Goal: Information Seeking & Learning: Learn about a topic

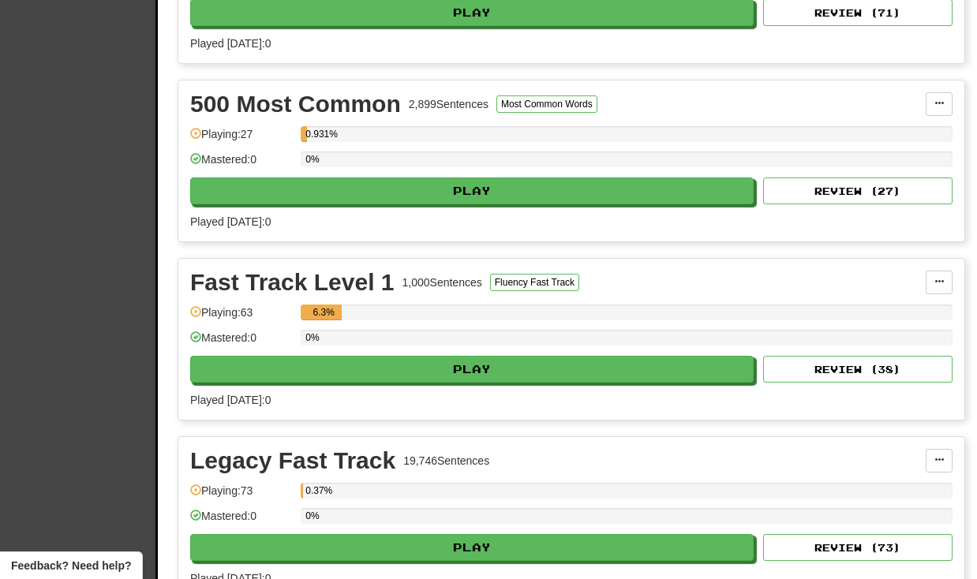
scroll to position [463, 0]
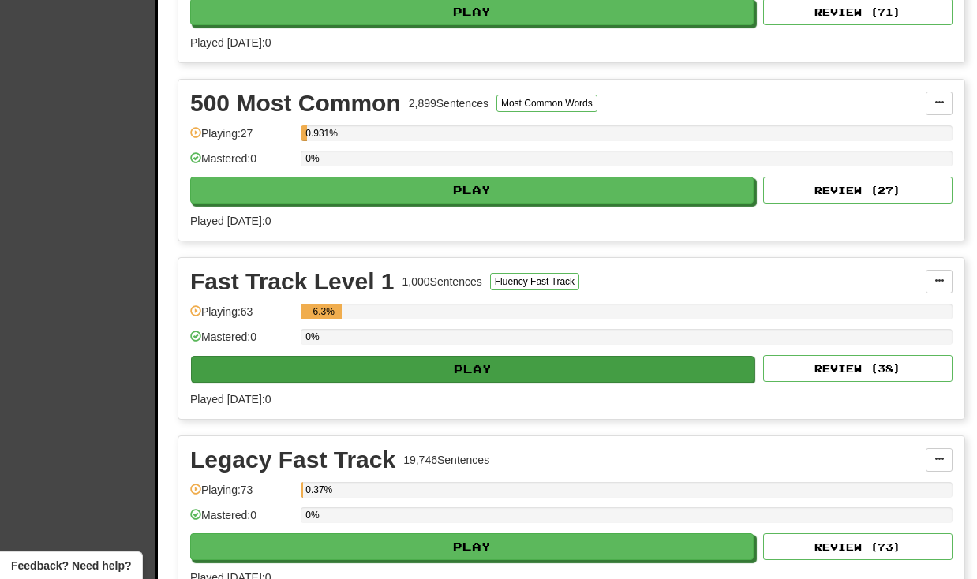
click at [481, 373] on button "Play" at bounding box center [473, 369] width 564 height 27
select select "**"
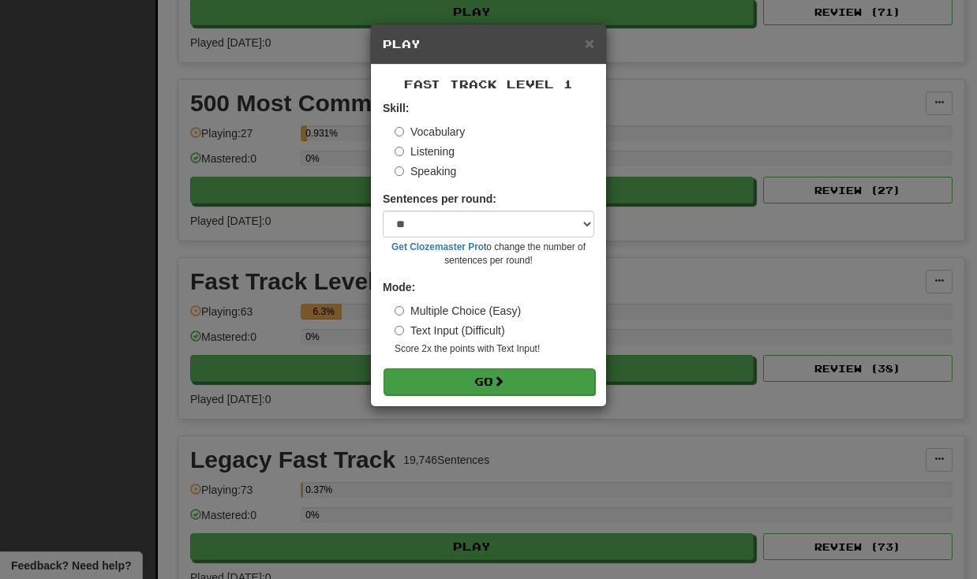
click at [471, 373] on button "Go" at bounding box center [490, 382] width 212 height 27
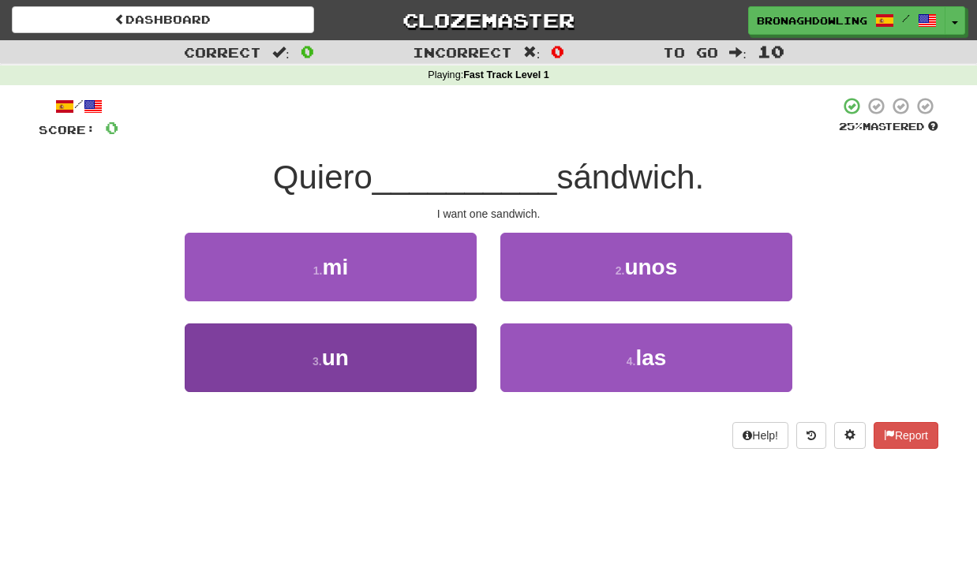
click at [414, 379] on button "3 . un" at bounding box center [331, 358] width 292 height 69
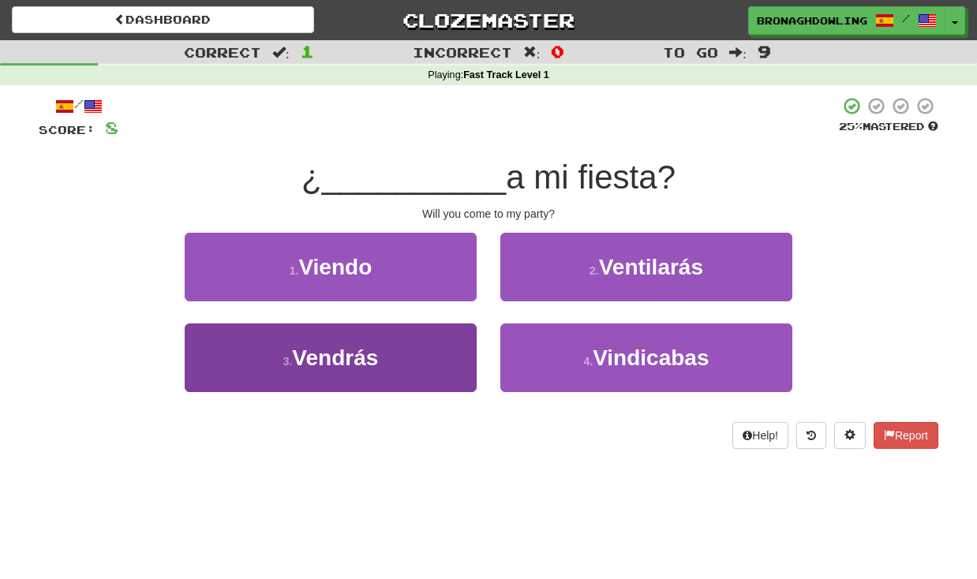
click at [410, 349] on button "3 . [GEOGRAPHIC_DATA]" at bounding box center [331, 358] width 292 height 69
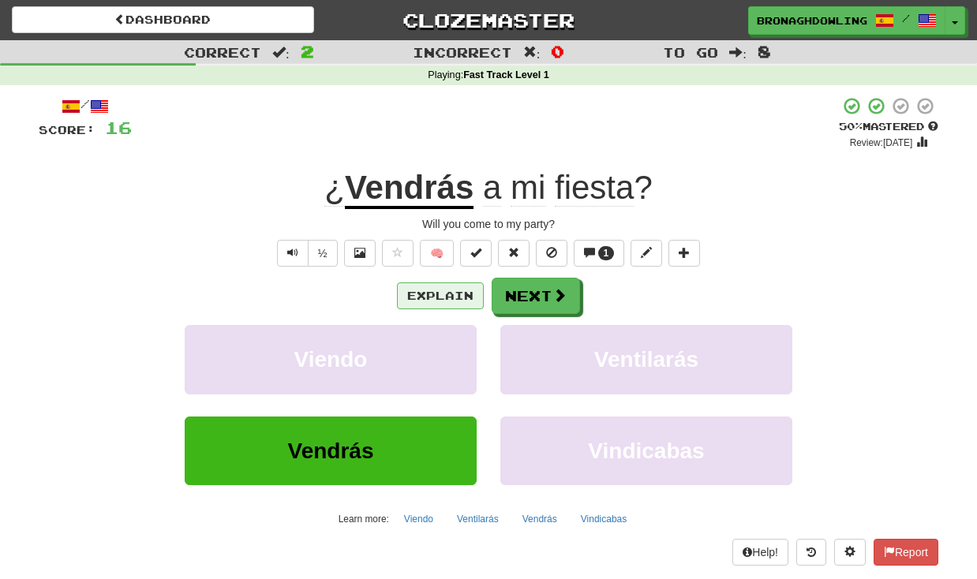
click at [428, 297] on button "Explain" at bounding box center [440, 296] width 87 height 27
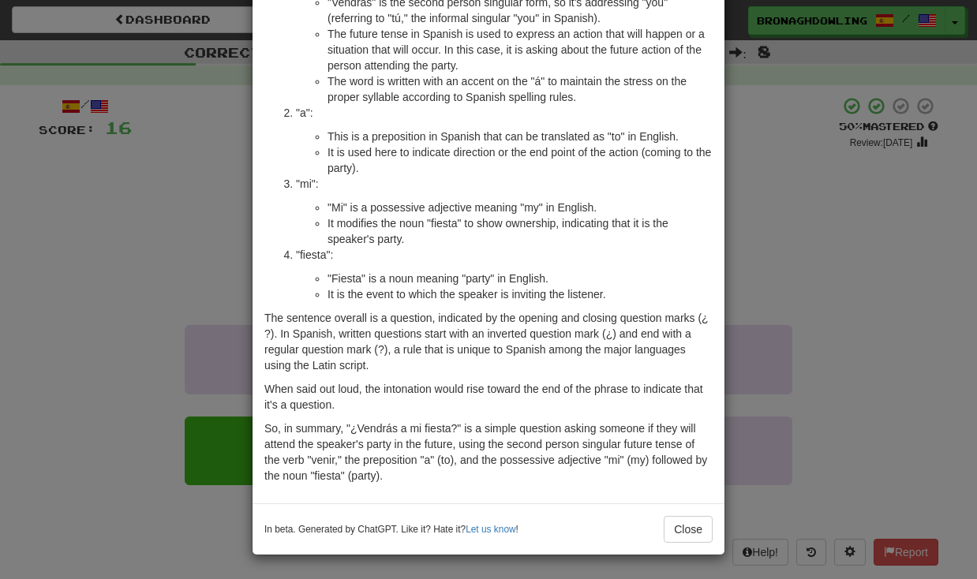
scroll to position [177, 0]
click at [681, 532] on button "Close" at bounding box center [688, 529] width 49 height 27
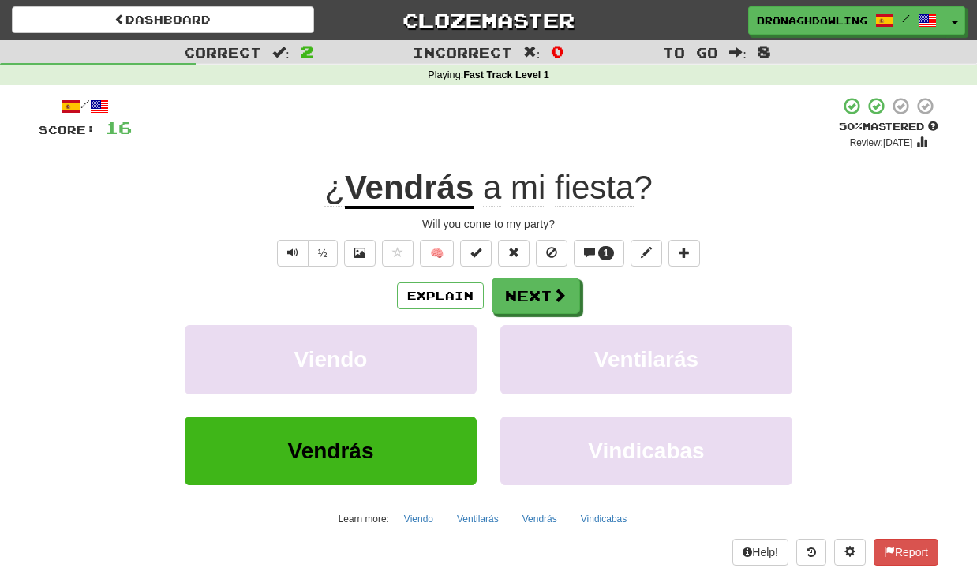
click at [448, 280] on div "Explain Next" at bounding box center [489, 296] width 900 height 36
click at [448, 285] on button "Explain" at bounding box center [440, 296] width 87 height 27
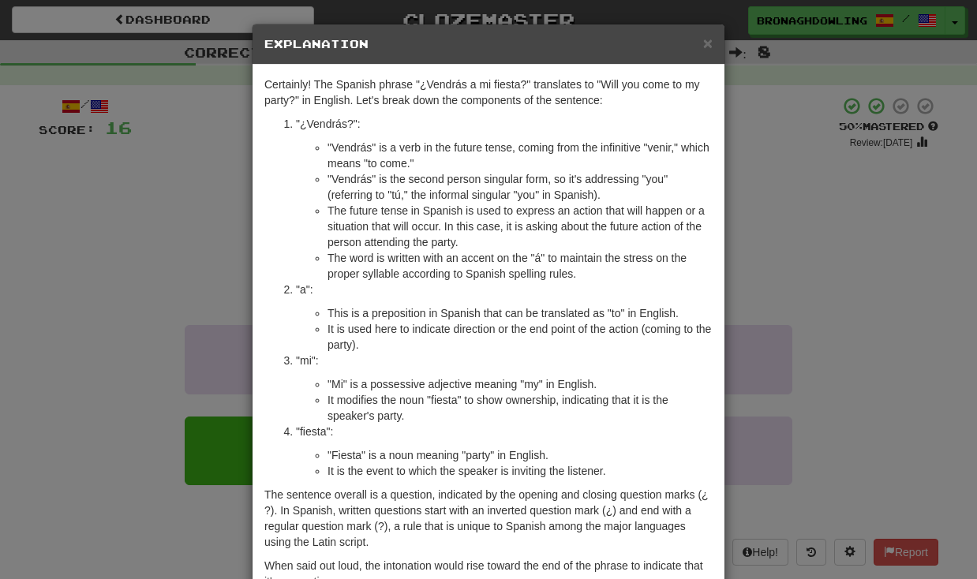
click at [792, 253] on div "× Explanation Certainly! The Spanish phrase "¿Vendrás a mi fiesta?" translates …" at bounding box center [488, 289] width 977 height 579
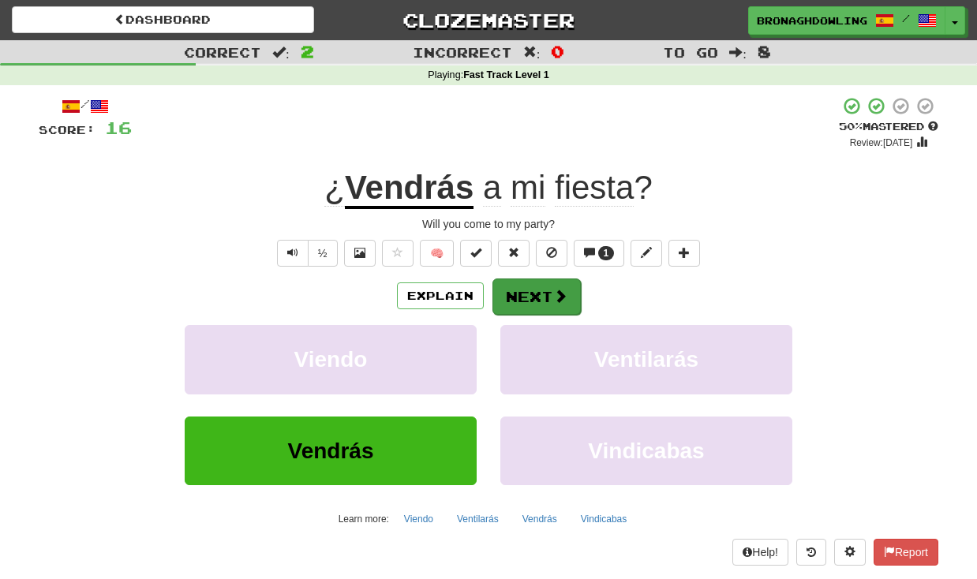
click at [537, 292] on button "Next" at bounding box center [537, 297] width 88 height 36
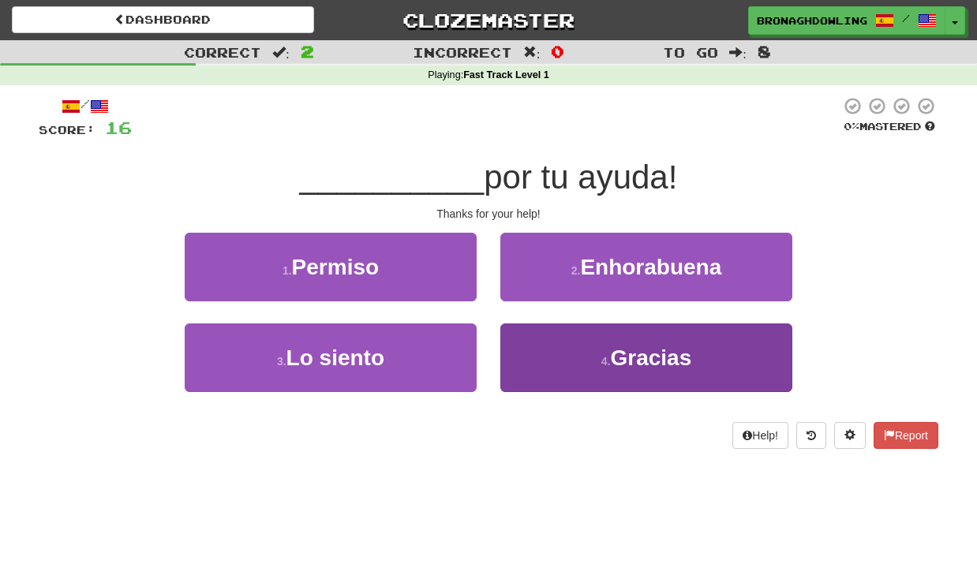
click at [648, 354] on span "Gracias" at bounding box center [650, 358] width 81 height 24
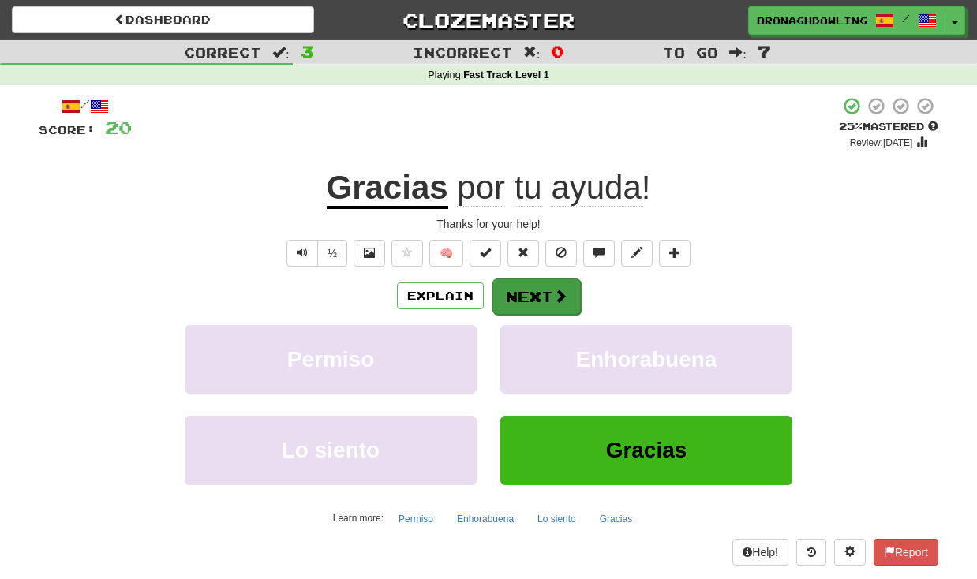
click at [576, 305] on button "Next" at bounding box center [537, 297] width 88 height 36
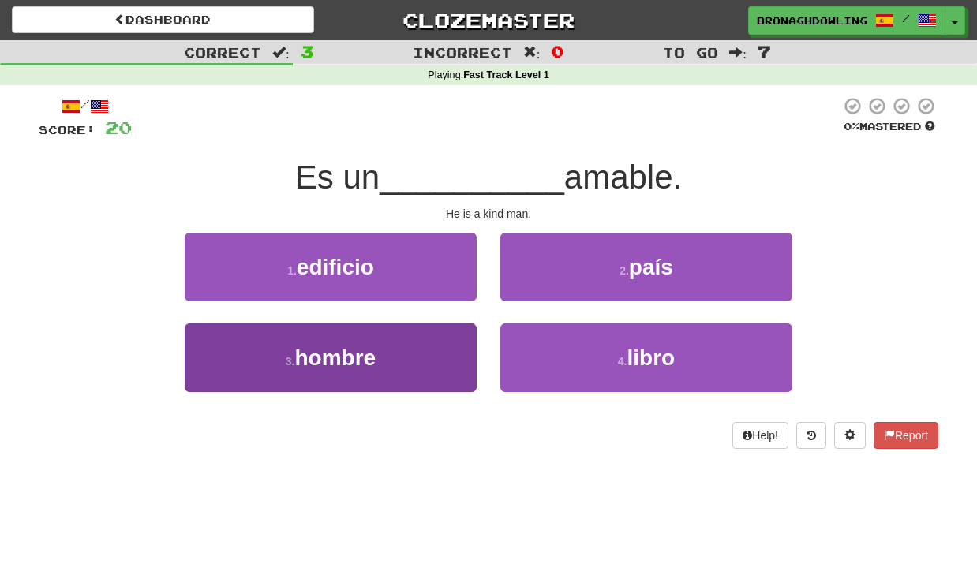
click at [276, 374] on button "3 . hombre" at bounding box center [331, 358] width 292 height 69
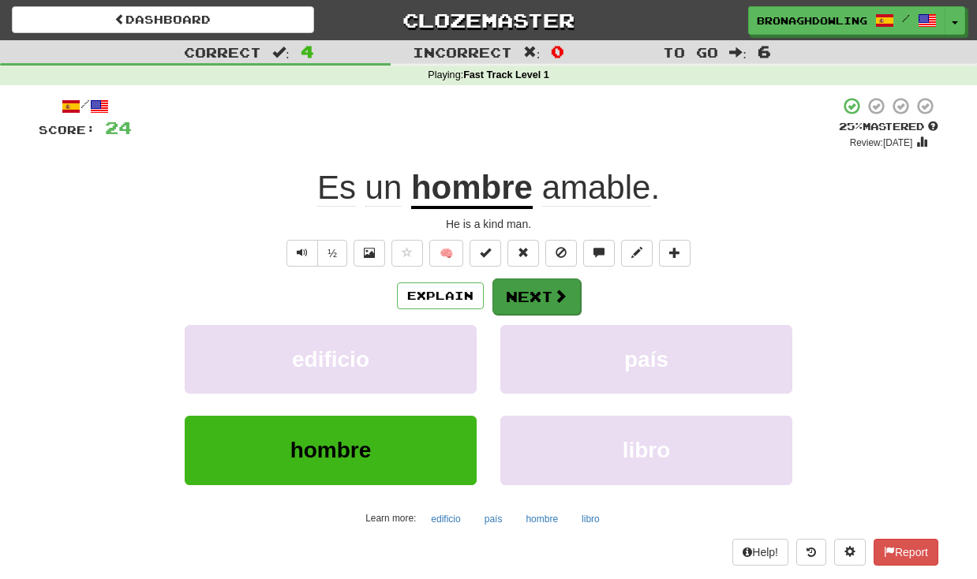
click at [543, 289] on button "Next" at bounding box center [537, 297] width 88 height 36
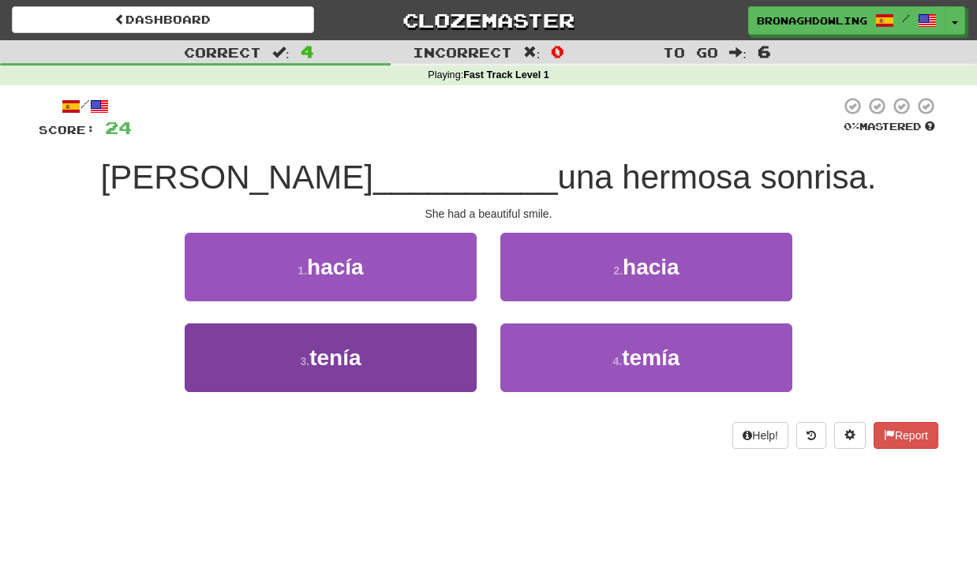
click at [424, 338] on button "3 . tenía" at bounding box center [331, 358] width 292 height 69
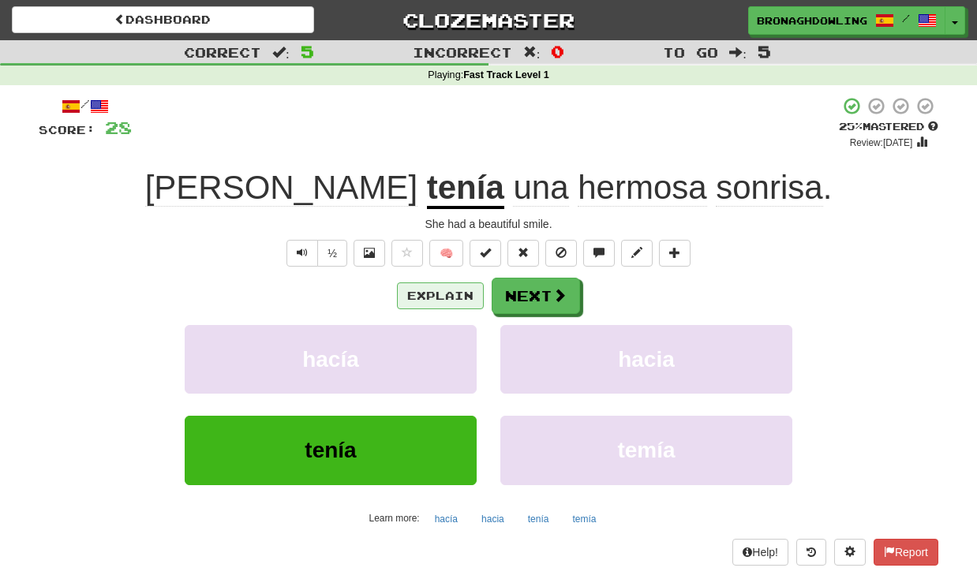
click at [457, 287] on button "Explain" at bounding box center [440, 296] width 87 height 27
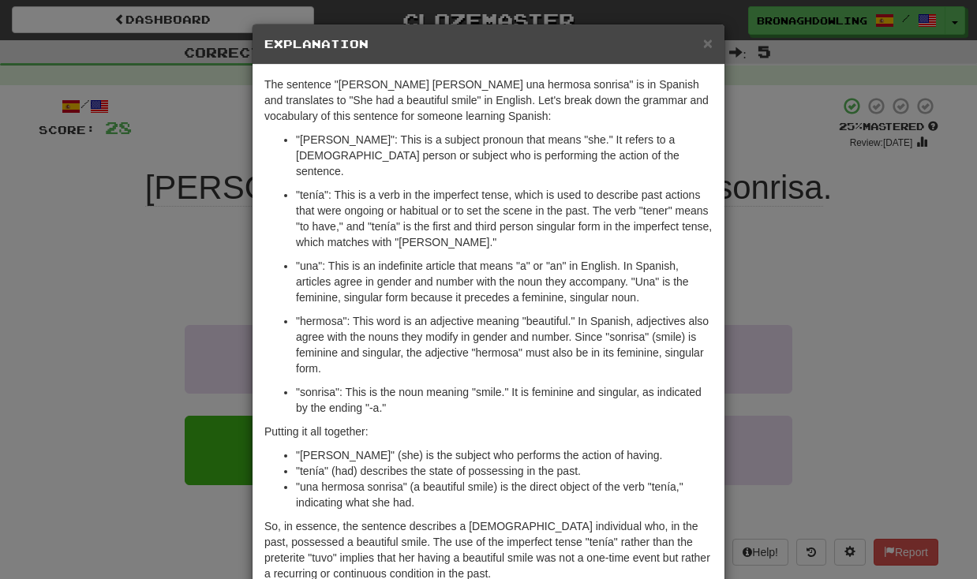
click at [206, 228] on div "× Explanation The sentence "[PERSON_NAME] [PERSON_NAME] una hermosa sonrisa" is…" at bounding box center [488, 289] width 977 height 579
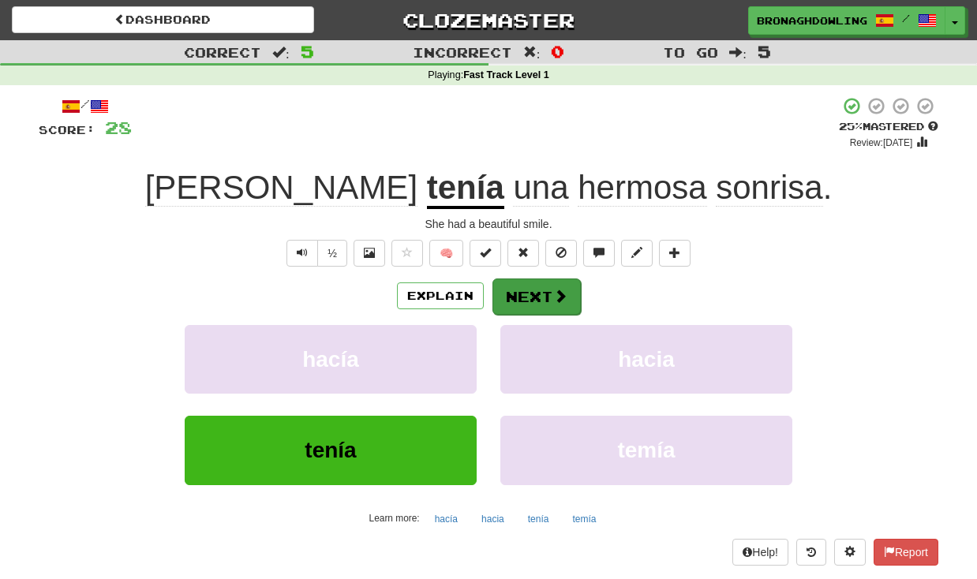
click at [540, 297] on button "Next" at bounding box center [537, 297] width 88 height 36
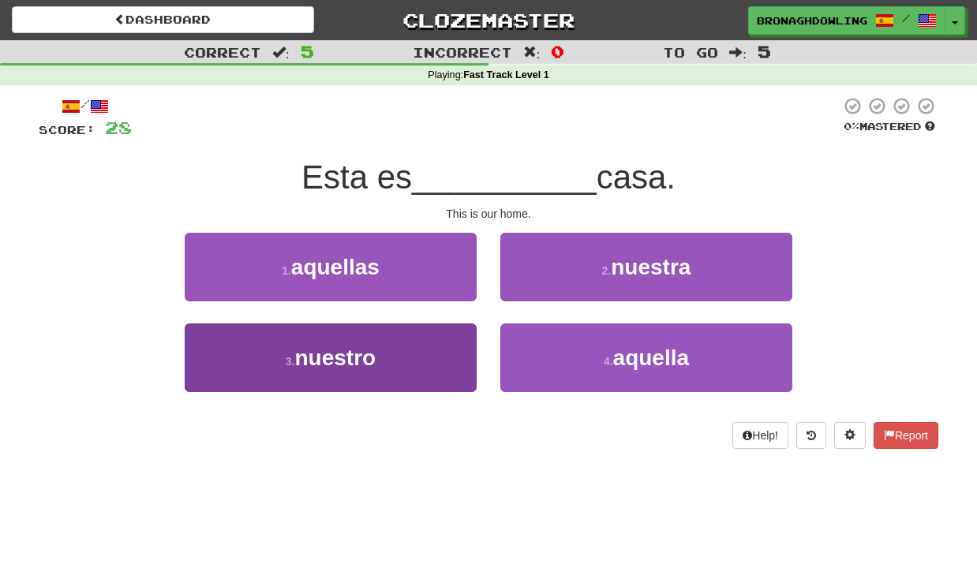
click at [421, 344] on button "3 . nuestro" at bounding box center [331, 358] width 292 height 69
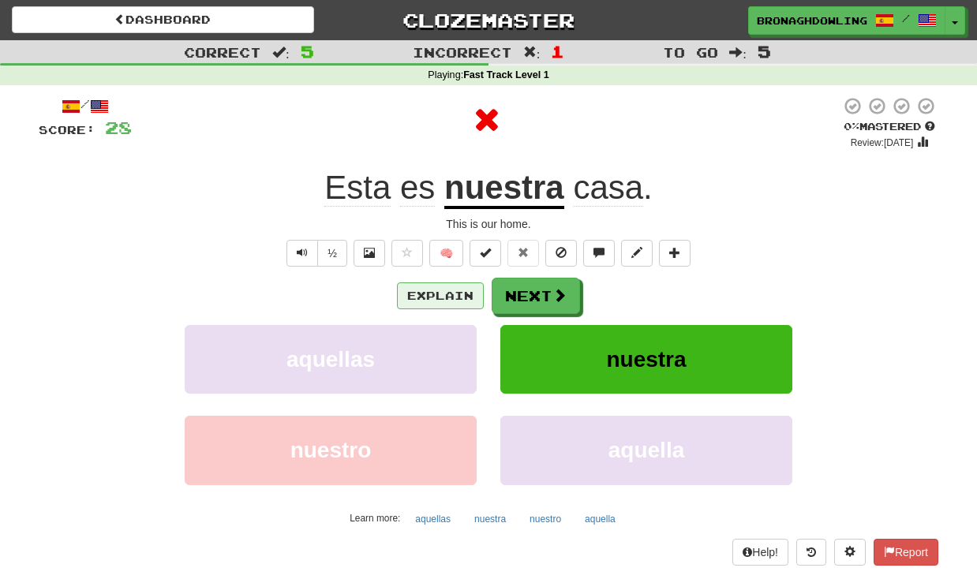
click at [451, 292] on button "Explain" at bounding box center [440, 296] width 87 height 27
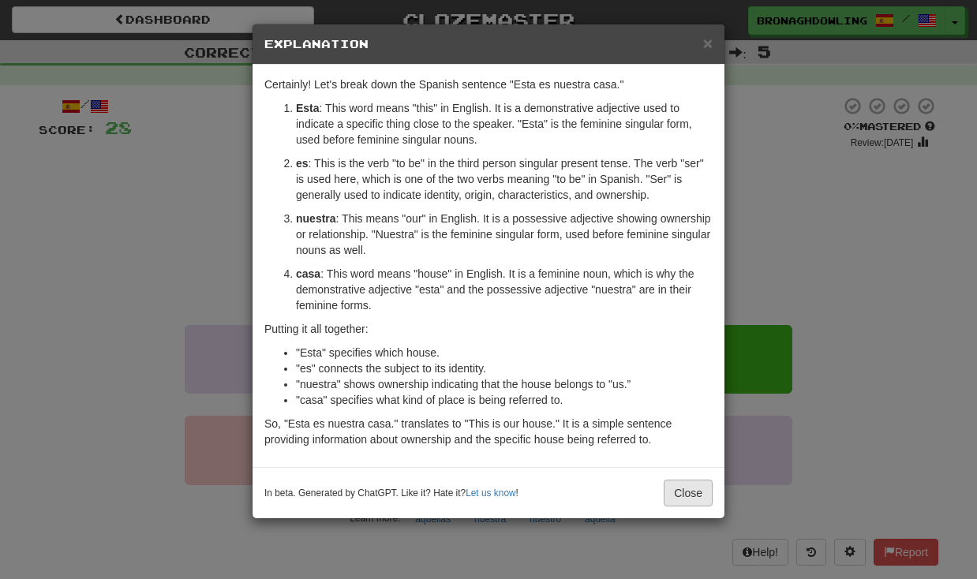
click at [675, 500] on button "Close" at bounding box center [688, 493] width 49 height 27
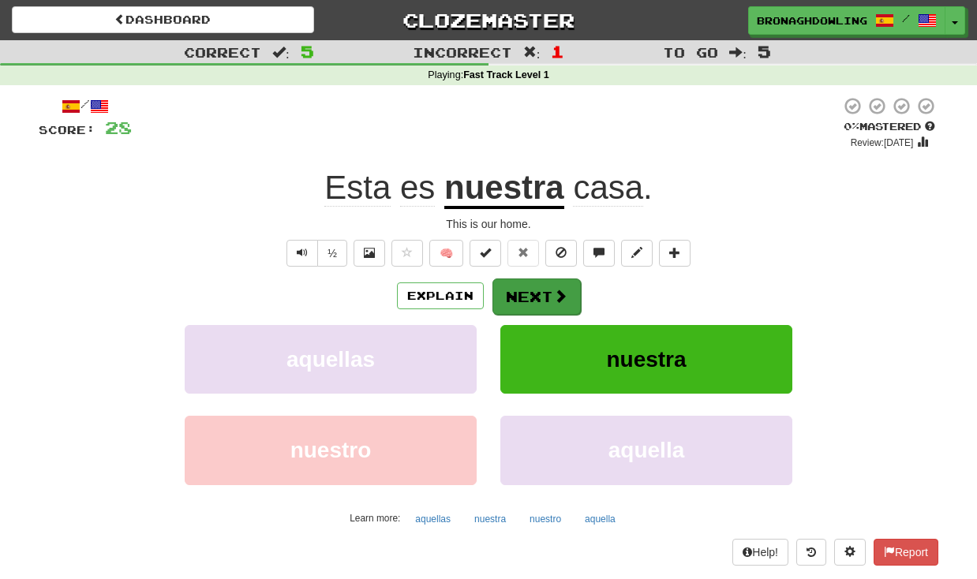
click at [537, 313] on button "Next" at bounding box center [537, 297] width 88 height 36
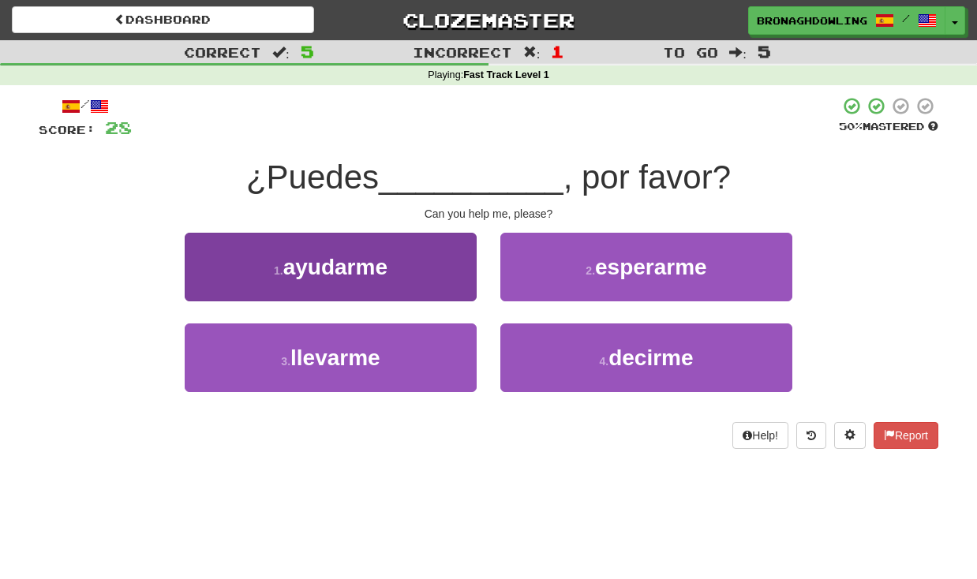
click at [421, 261] on button "1 . ayudarme" at bounding box center [331, 267] width 292 height 69
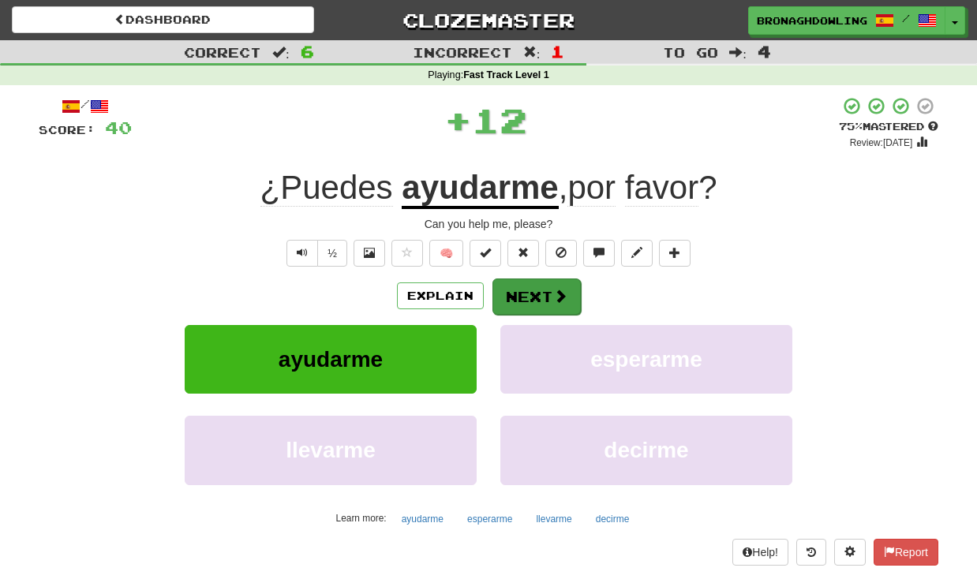
click at [553, 302] on span at bounding box center [560, 296] width 14 height 14
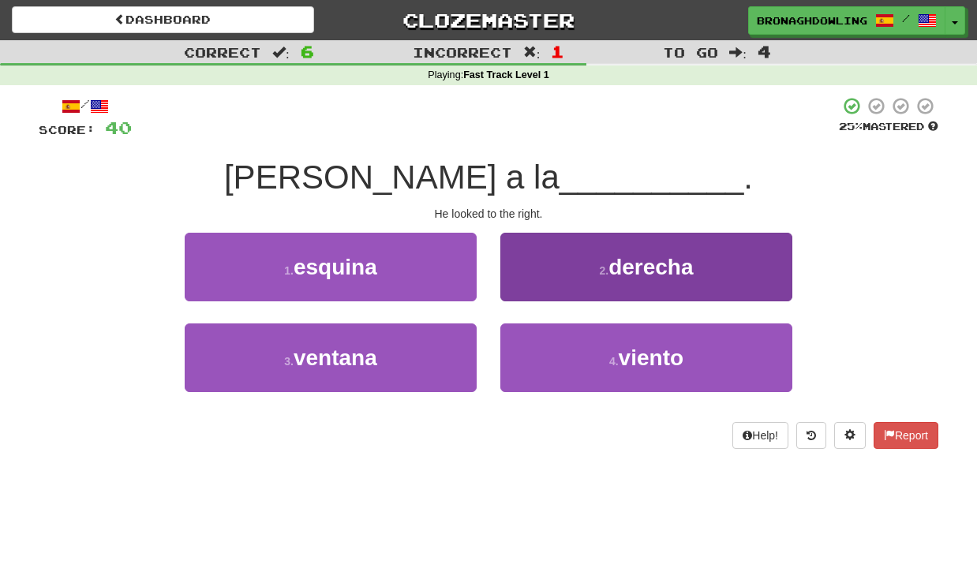
click at [669, 255] on span "derecha" at bounding box center [651, 267] width 84 height 24
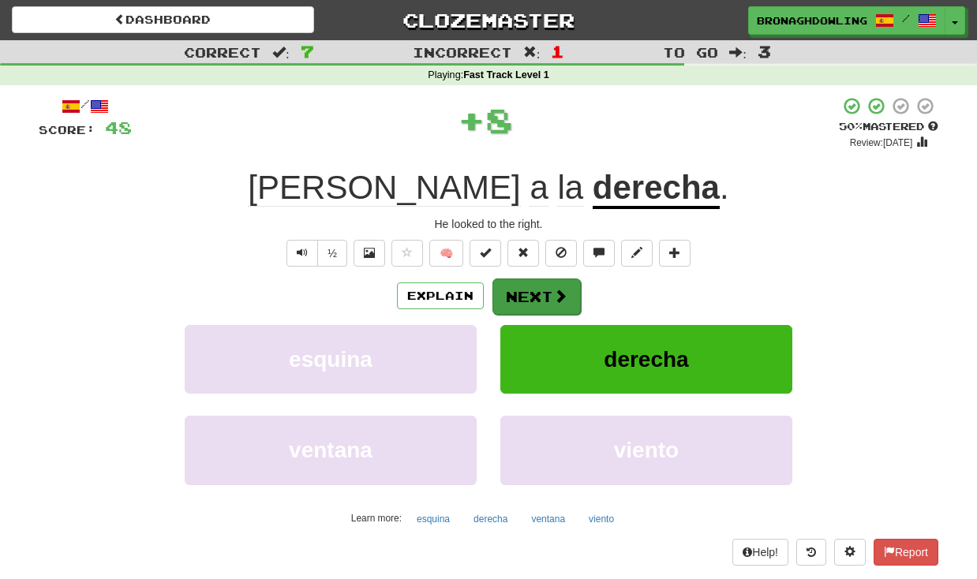
click at [506, 286] on button "Next" at bounding box center [537, 297] width 88 height 36
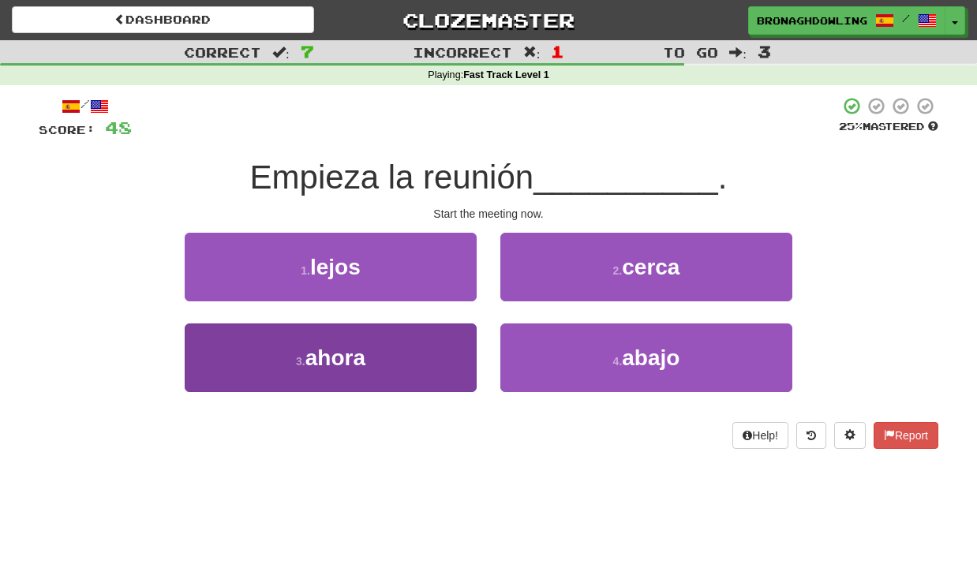
click at [394, 377] on button "3 . ahora" at bounding box center [331, 358] width 292 height 69
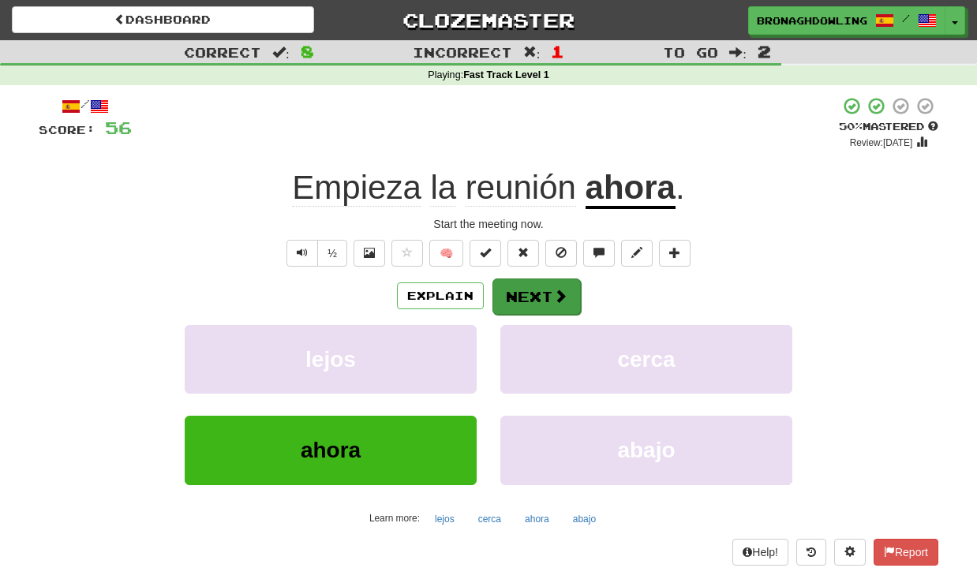
click at [531, 309] on button "Next" at bounding box center [537, 297] width 88 height 36
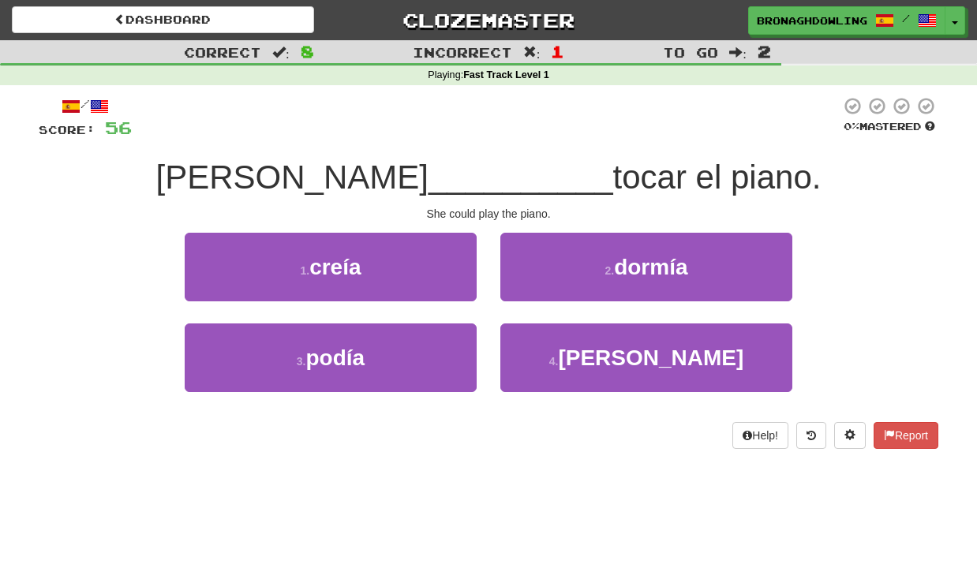
click at [613, 180] on span "tocar el piano." at bounding box center [717, 177] width 208 height 37
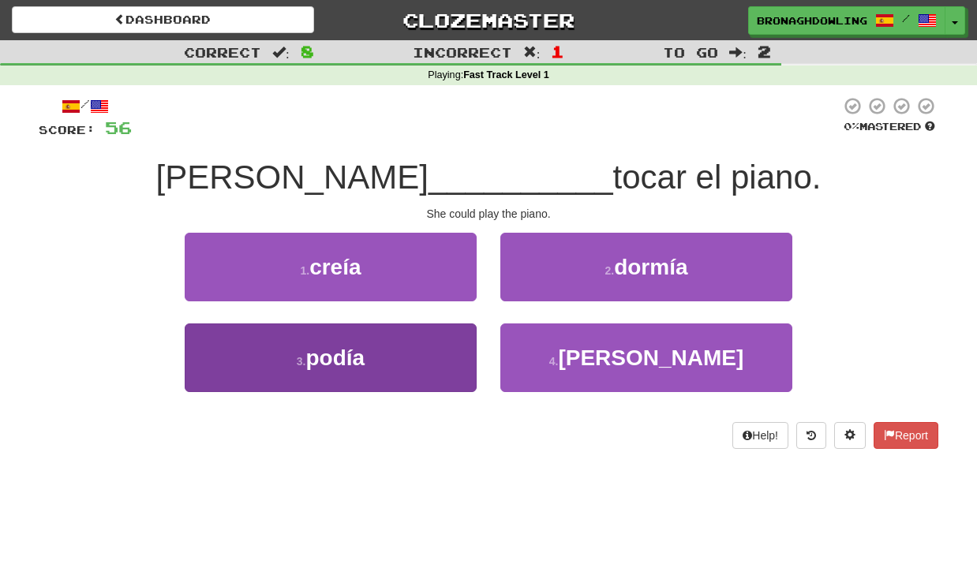
click at [410, 372] on button "3 . podía" at bounding box center [331, 358] width 292 height 69
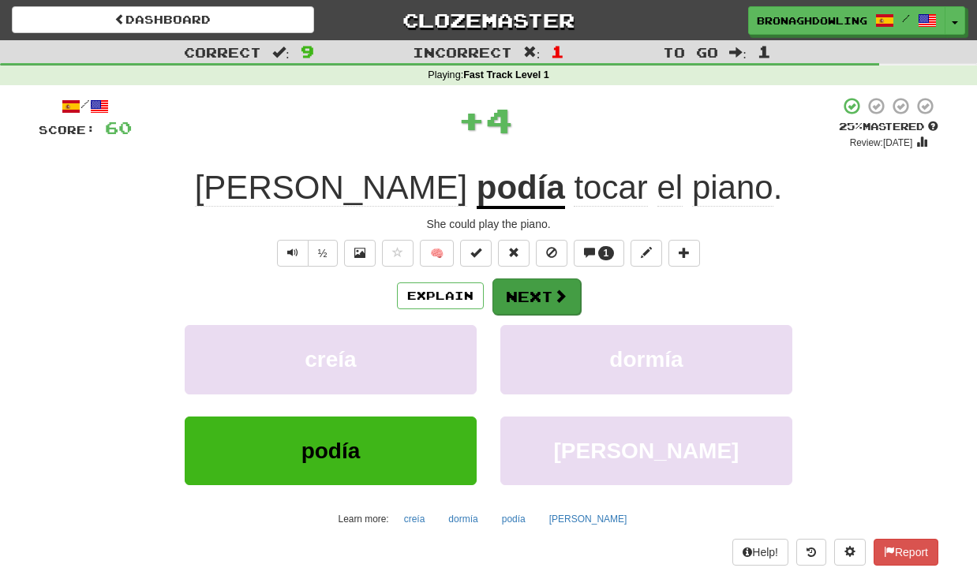
click at [527, 290] on button "Next" at bounding box center [537, 297] width 88 height 36
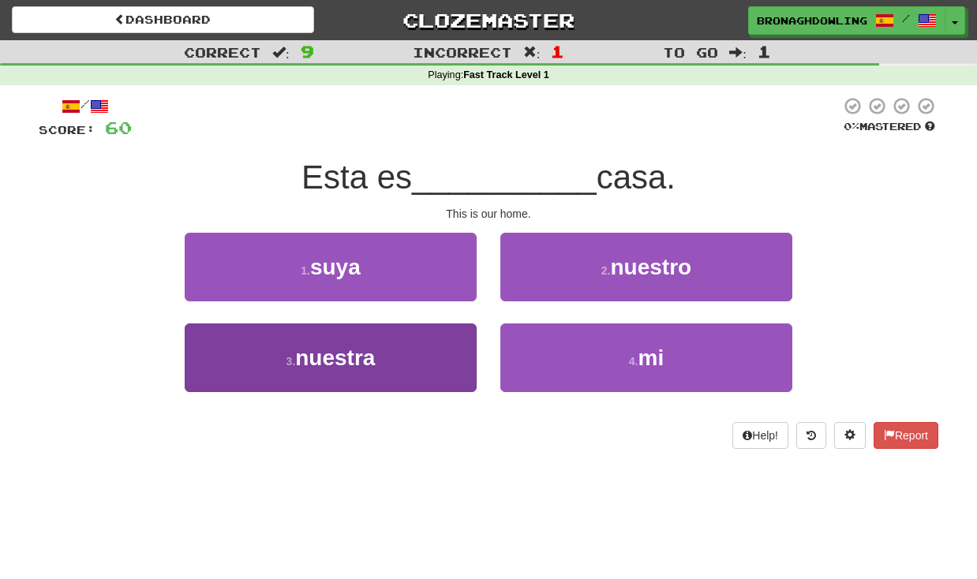
click at [373, 352] on span "nuestra" at bounding box center [335, 358] width 80 height 24
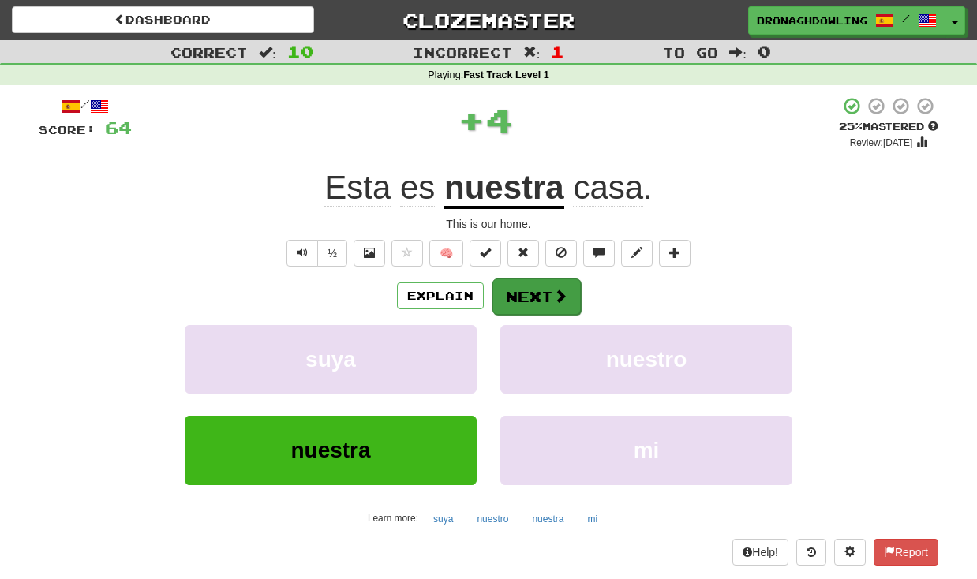
click at [536, 286] on button "Next" at bounding box center [537, 297] width 88 height 36
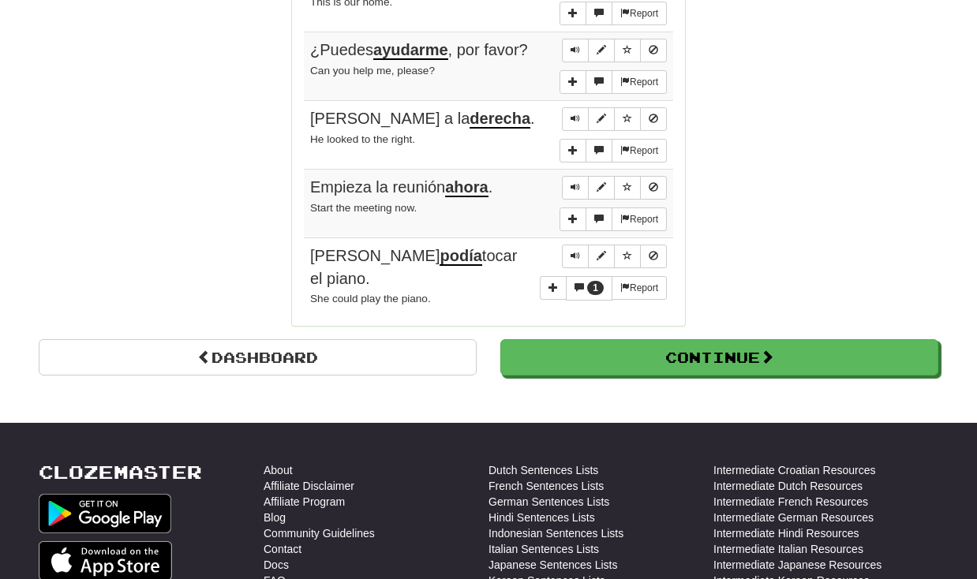
scroll to position [1343, 0]
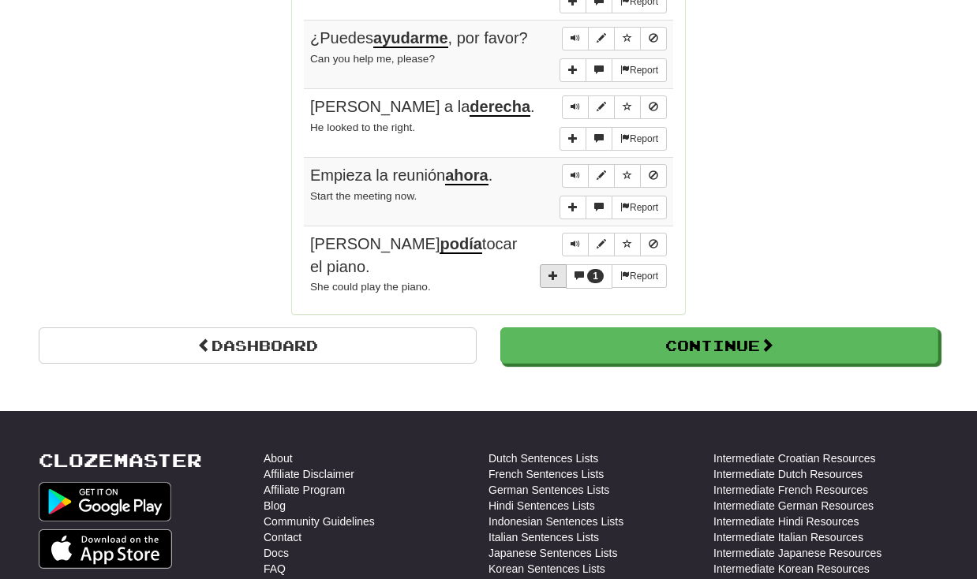
click at [549, 271] on span "More sentence controls" at bounding box center [553, 275] width 9 height 9
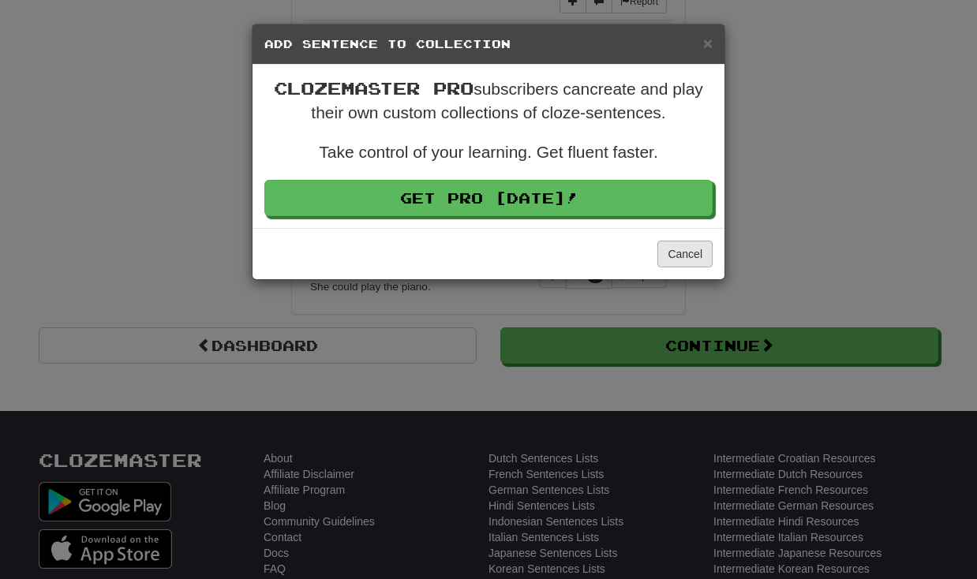
click at [695, 244] on button "Cancel" at bounding box center [684, 254] width 55 height 27
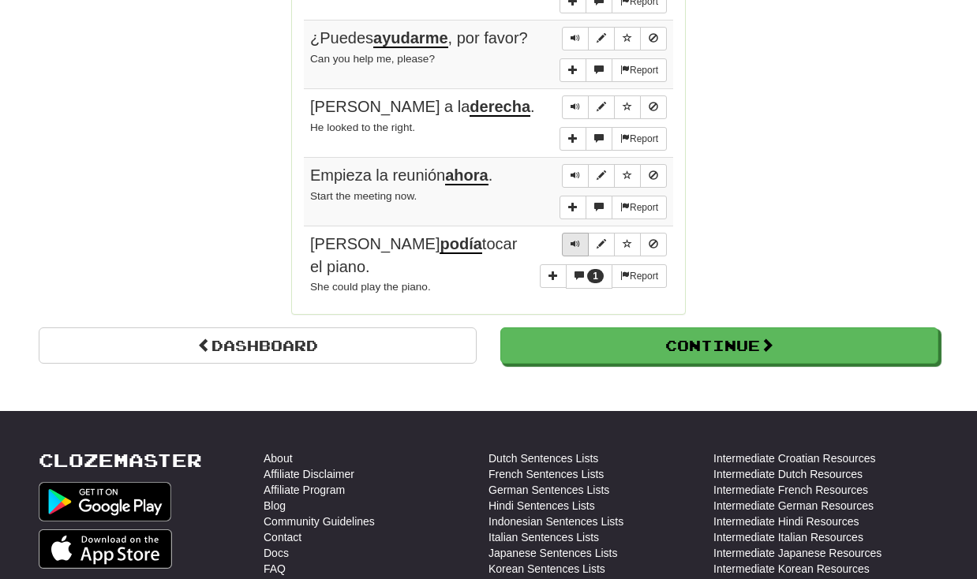
click at [579, 239] on span "Sentence controls" at bounding box center [575, 243] width 9 height 9
click at [604, 239] on span "Sentence controls" at bounding box center [601, 243] width 9 height 9
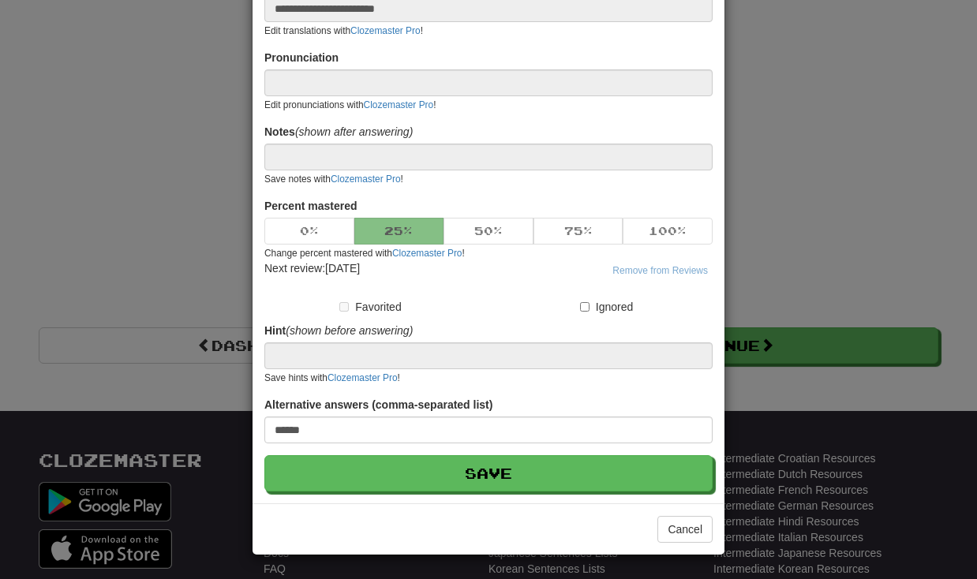
scroll to position [133, 0]
click at [685, 523] on button "Cancel" at bounding box center [684, 529] width 55 height 27
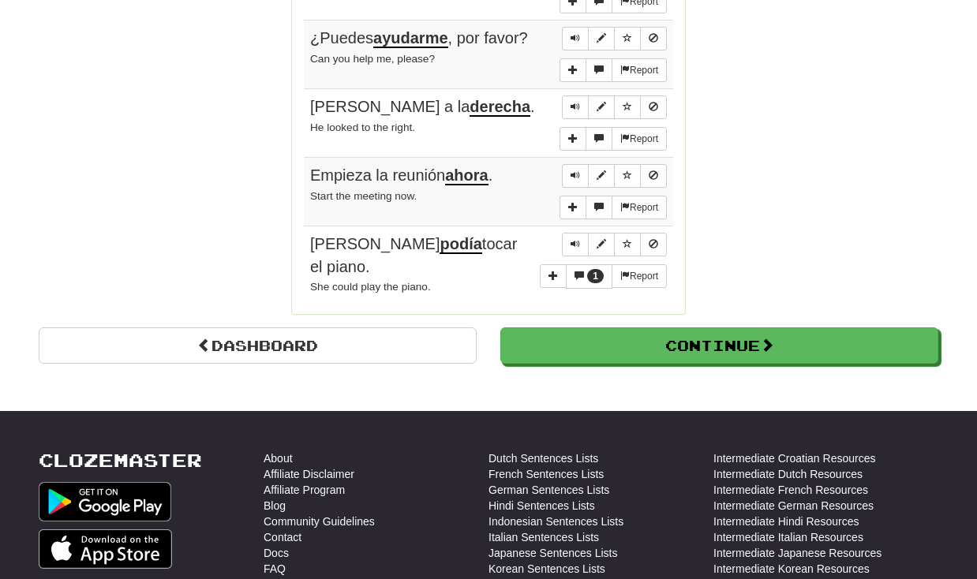
click at [502, 233] on div "[PERSON_NAME] podía tocar el piano." at bounding box center [488, 255] width 357 height 45
click at [429, 235] on span "[PERSON_NAME] podía tocar el piano." at bounding box center [413, 255] width 207 height 40
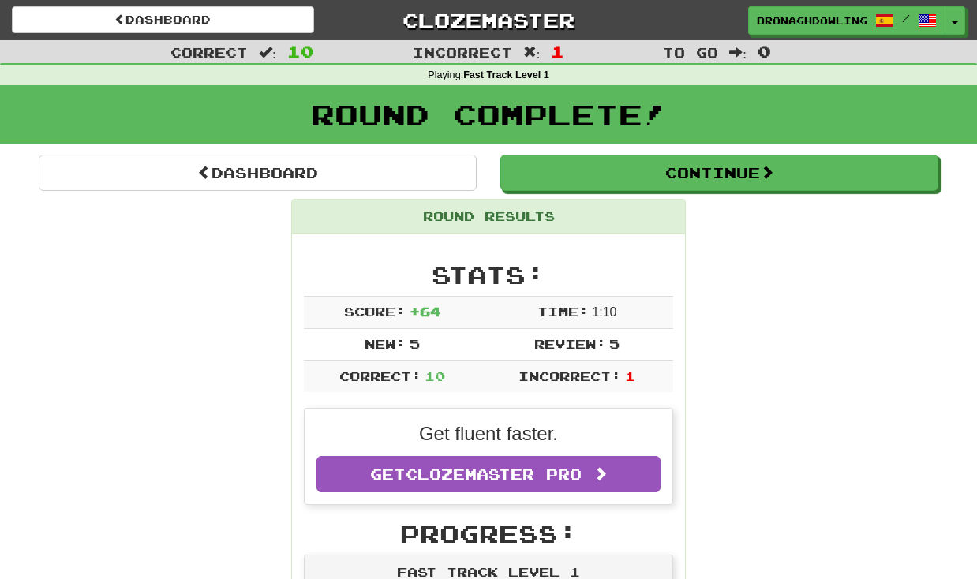
scroll to position [0, 0]
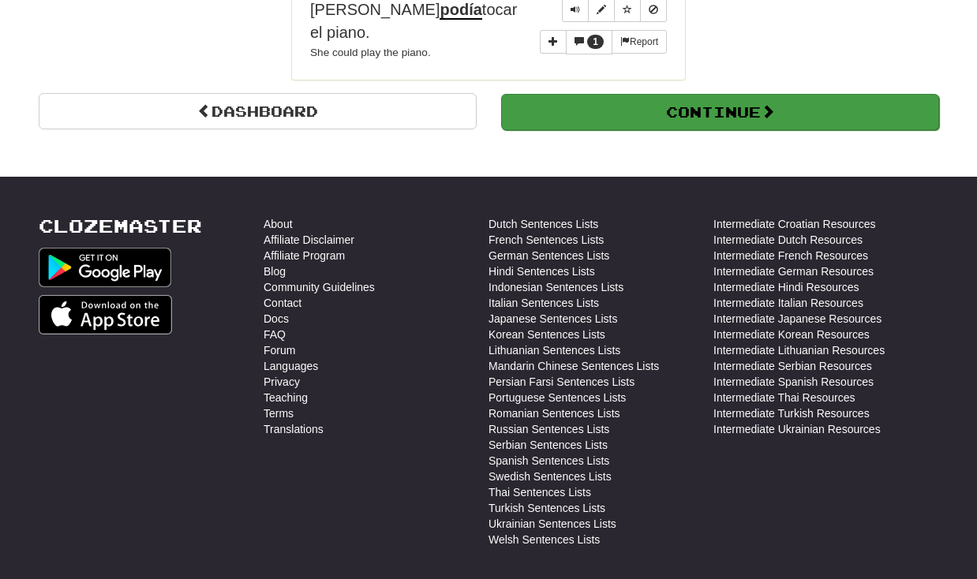
click at [624, 94] on button "Continue" at bounding box center [720, 112] width 438 height 36
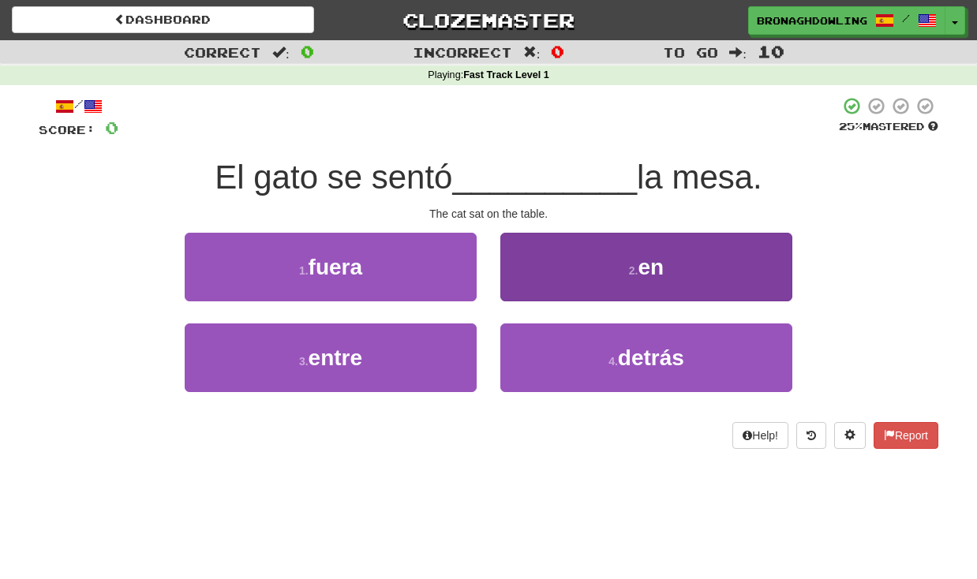
click at [658, 276] on span "en" at bounding box center [652, 267] width 26 height 24
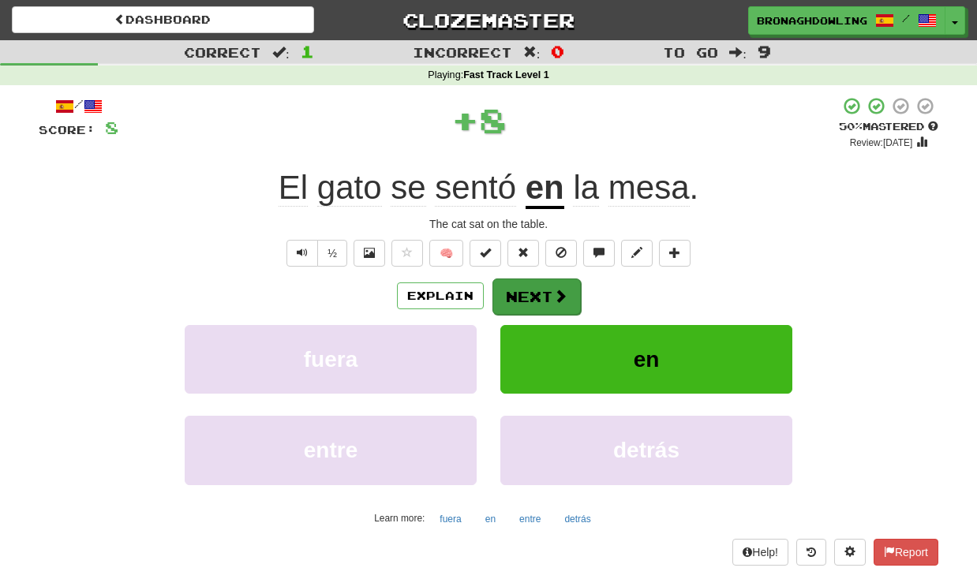
click at [532, 279] on button "Next" at bounding box center [537, 297] width 88 height 36
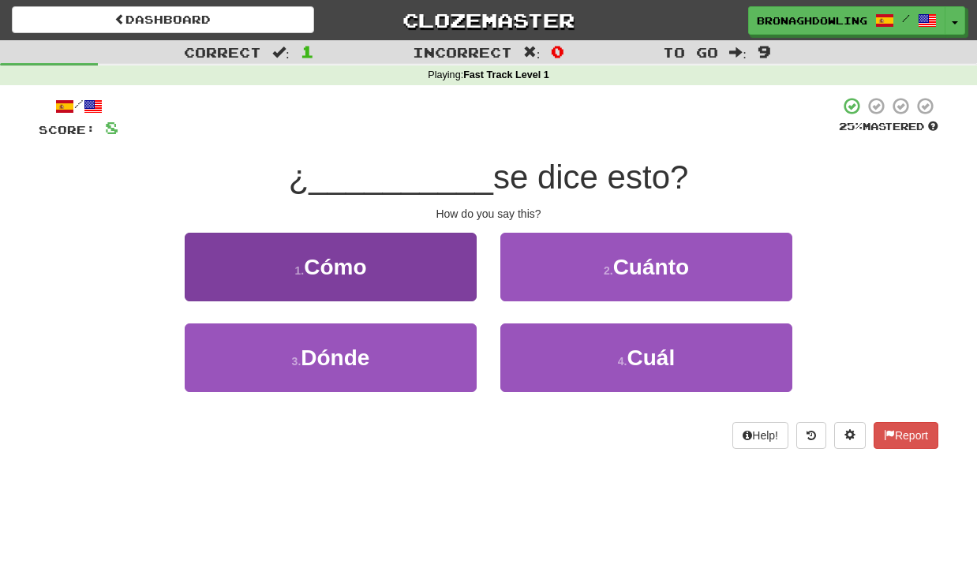
click at [395, 259] on button "1 . Cómo" at bounding box center [331, 267] width 292 height 69
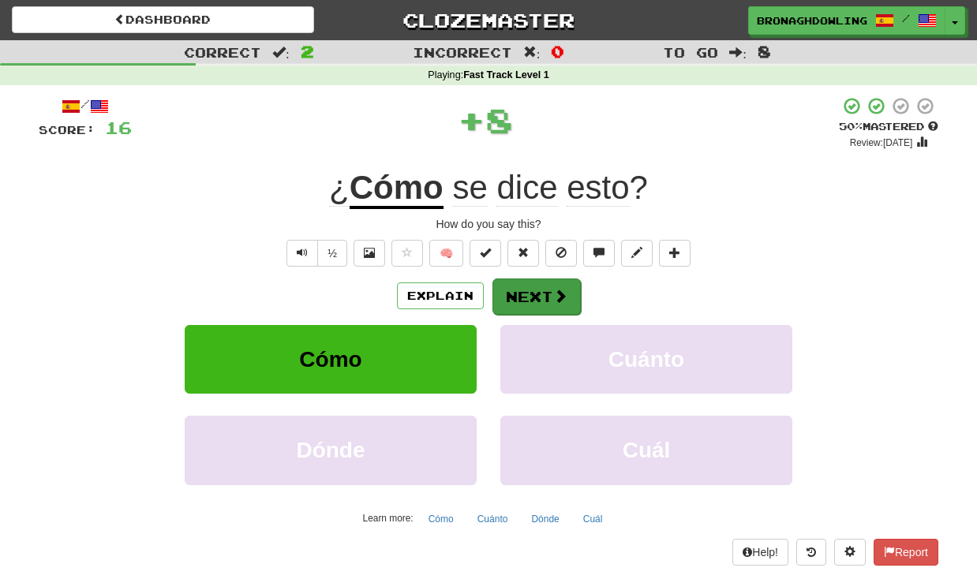
click at [564, 299] on span at bounding box center [560, 296] width 14 height 14
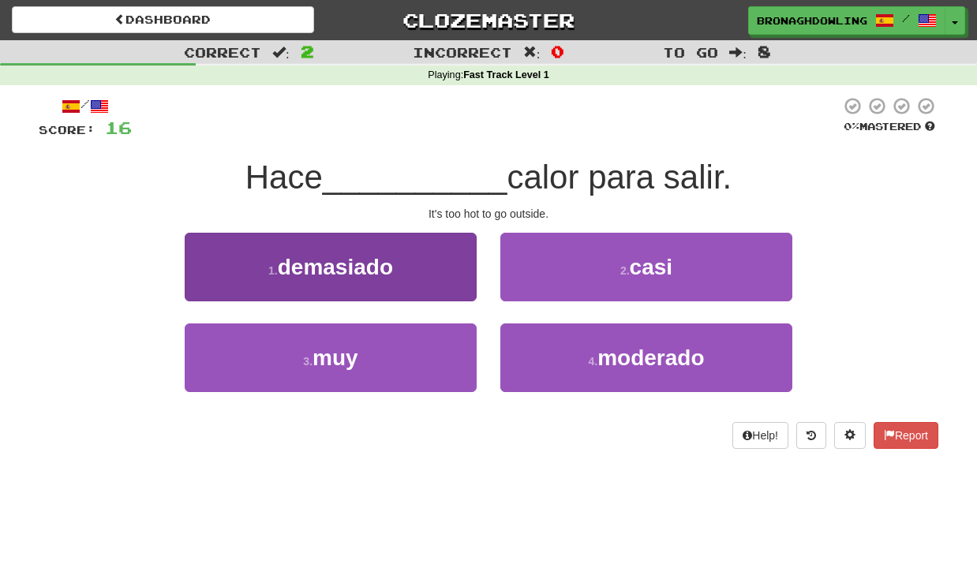
click at [457, 283] on button "1 . demasiado" at bounding box center [331, 267] width 292 height 69
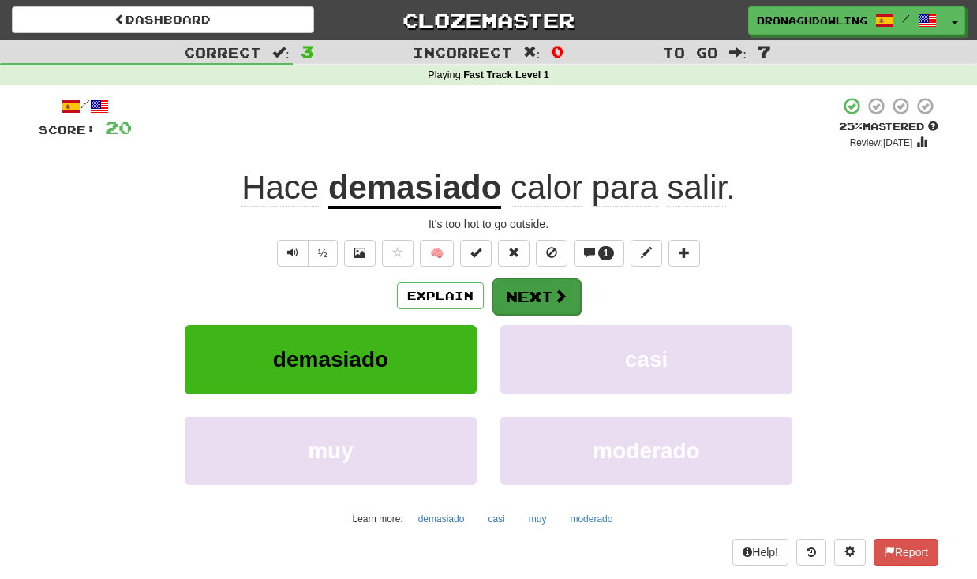
click at [562, 291] on span at bounding box center [560, 296] width 14 height 14
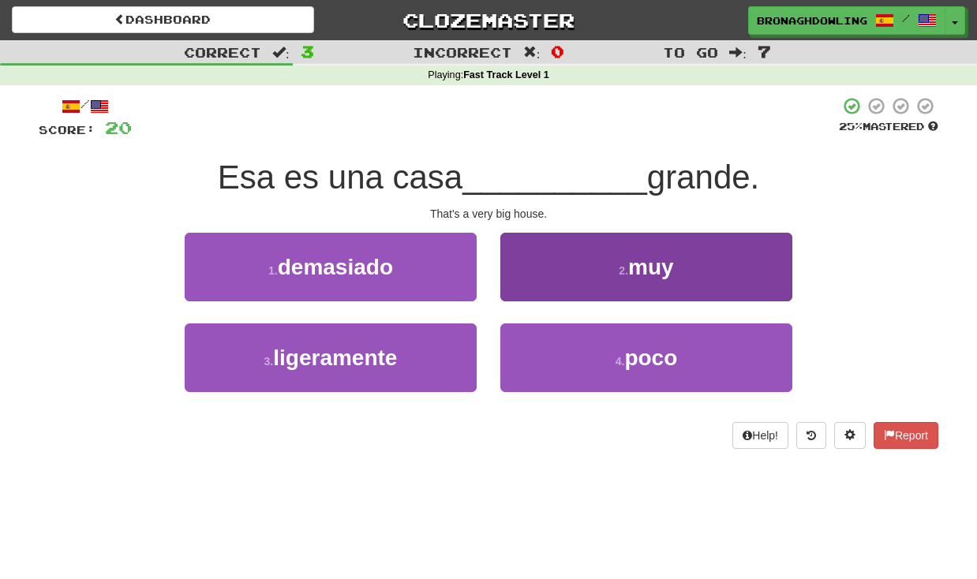
click at [653, 296] on button "2 . muy" at bounding box center [646, 267] width 292 height 69
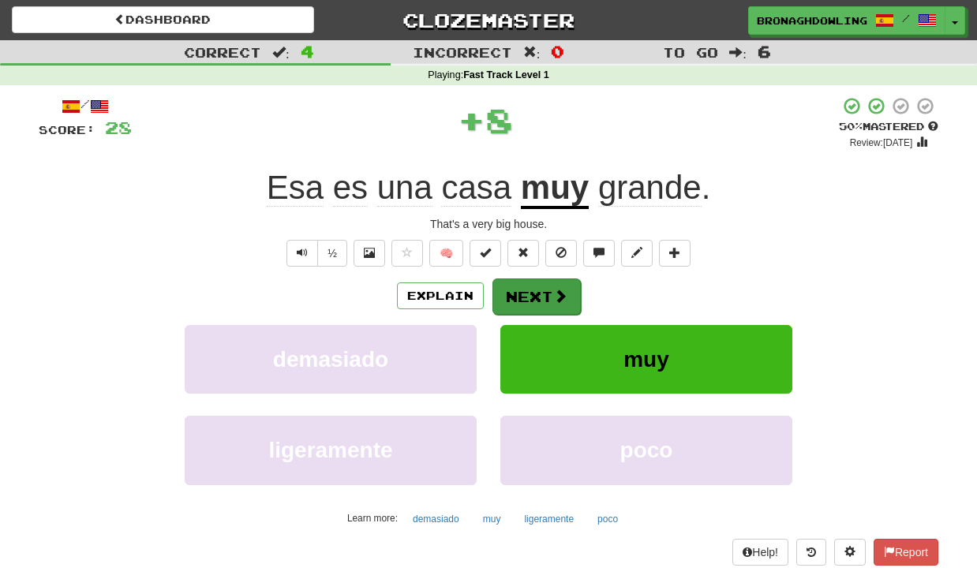
click at [556, 279] on button "Next" at bounding box center [537, 297] width 88 height 36
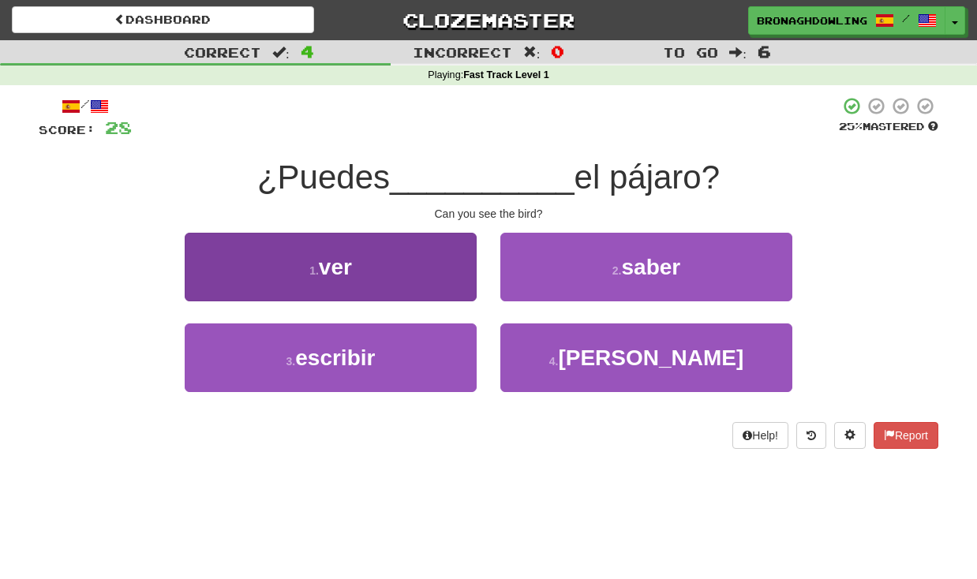
click at [365, 279] on button "1 . ver" at bounding box center [331, 267] width 292 height 69
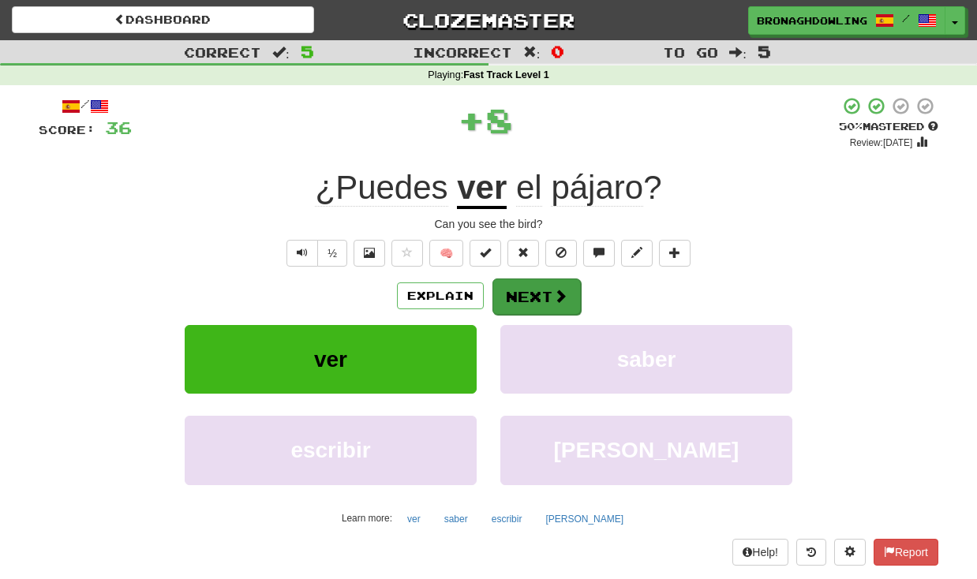
click at [528, 294] on button "Next" at bounding box center [537, 297] width 88 height 36
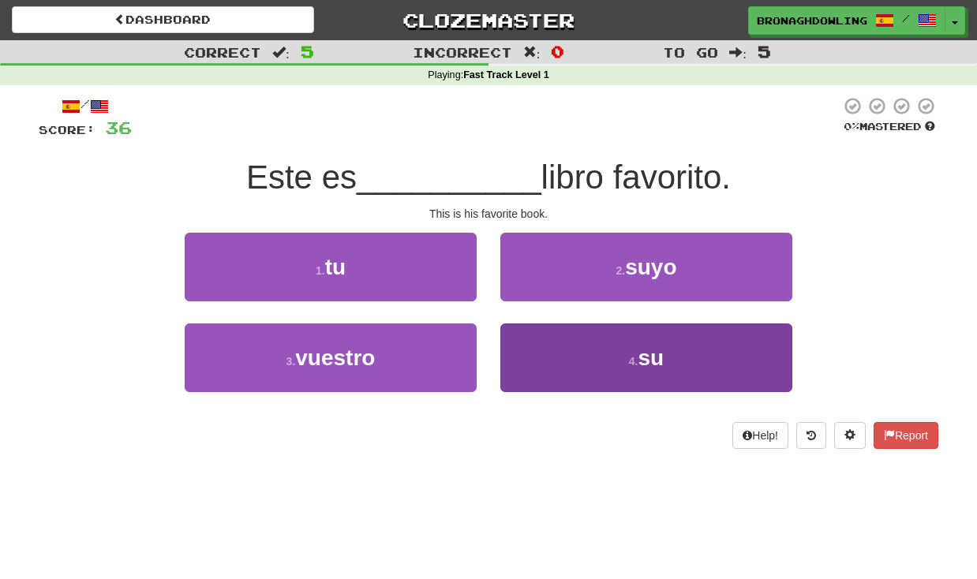
click at [665, 371] on button "4 . su" at bounding box center [646, 358] width 292 height 69
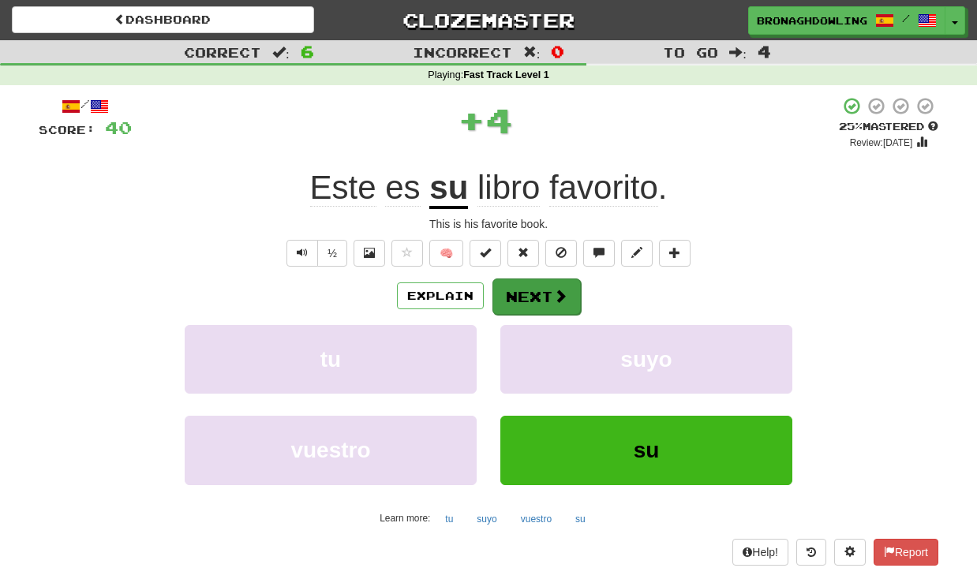
click at [556, 304] on button "Next" at bounding box center [537, 297] width 88 height 36
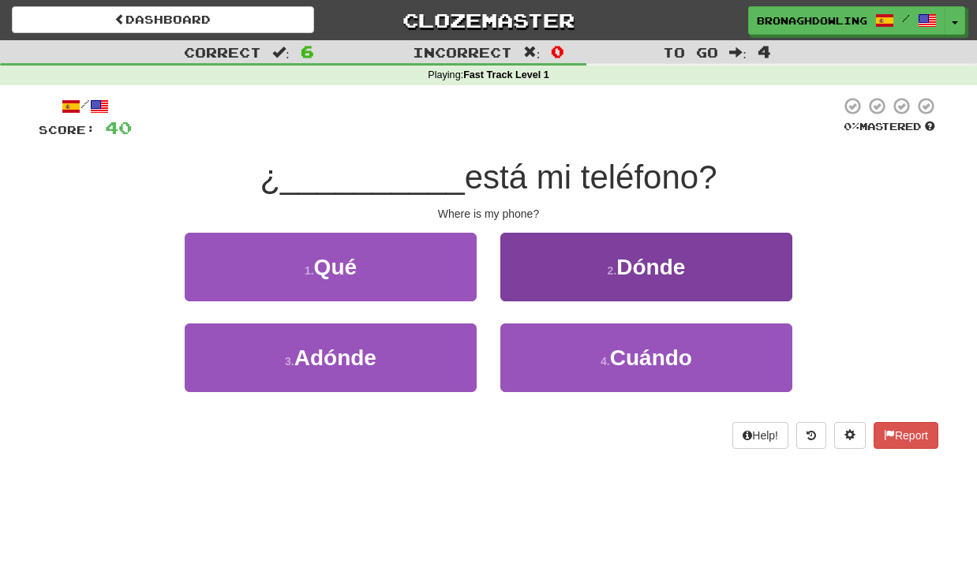
click at [579, 249] on button "2 . Dónde" at bounding box center [646, 267] width 292 height 69
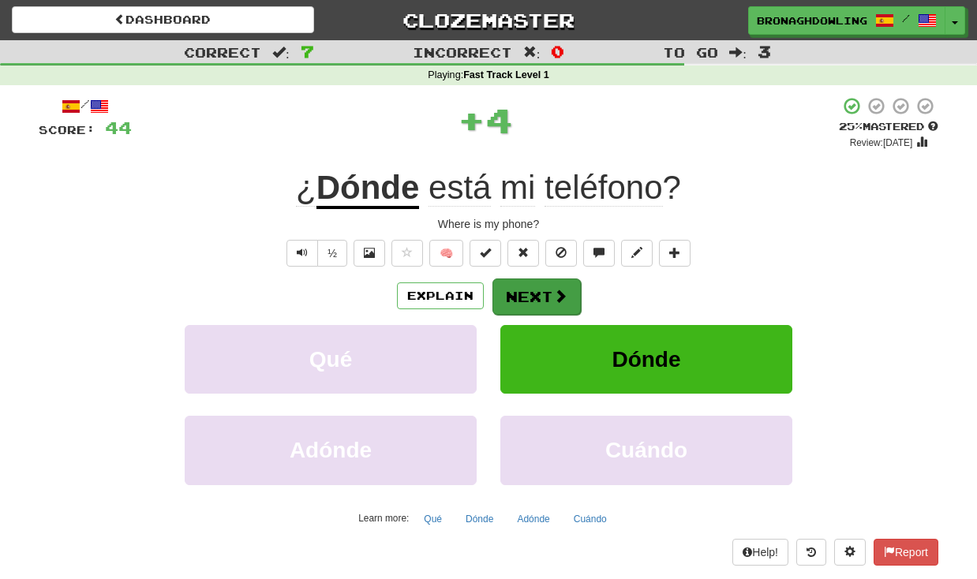
click at [537, 295] on button "Next" at bounding box center [537, 297] width 88 height 36
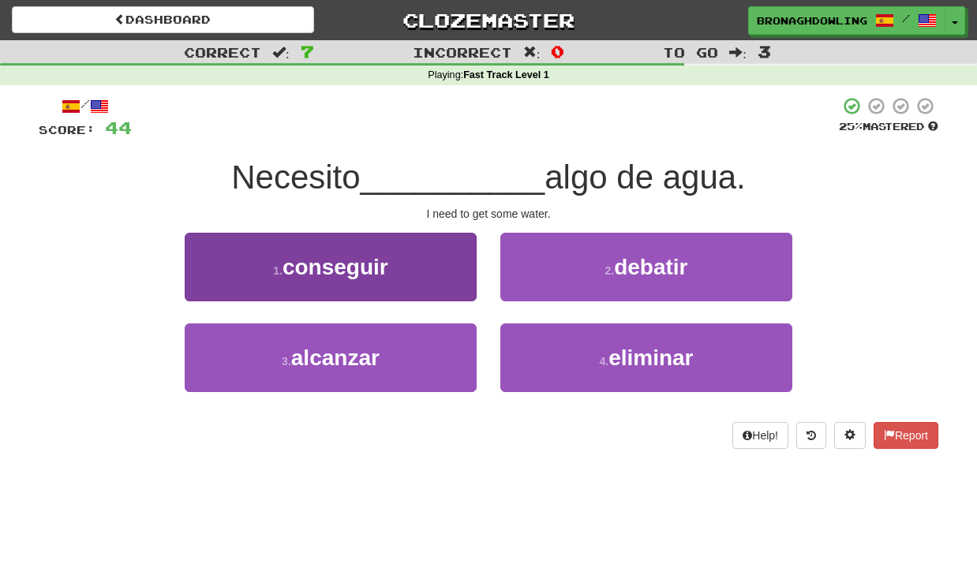
click at [405, 258] on button "1 . conseguir" at bounding box center [331, 267] width 292 height 69
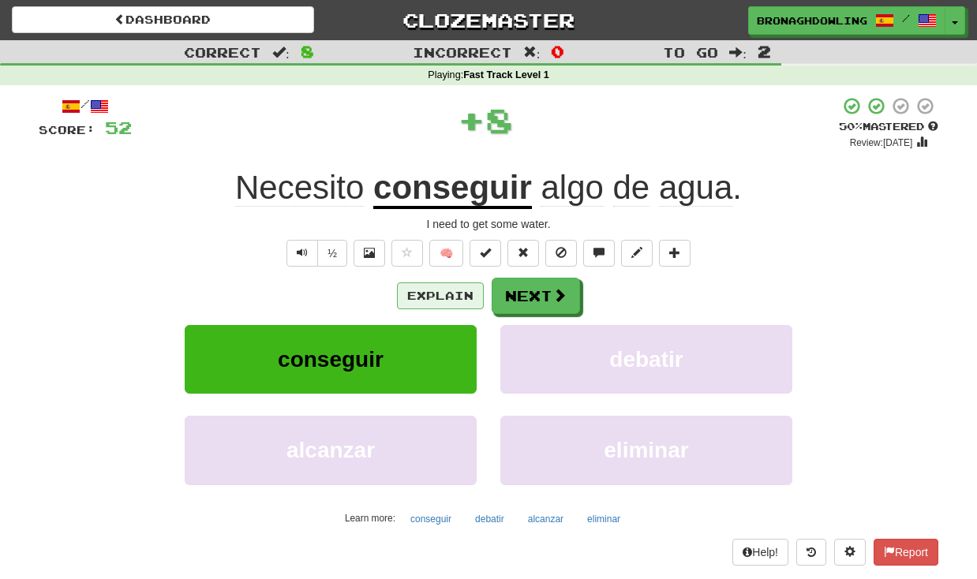
click at [433, 300] on button "Explain" at bounding box center [440, 296] width 87 height 27
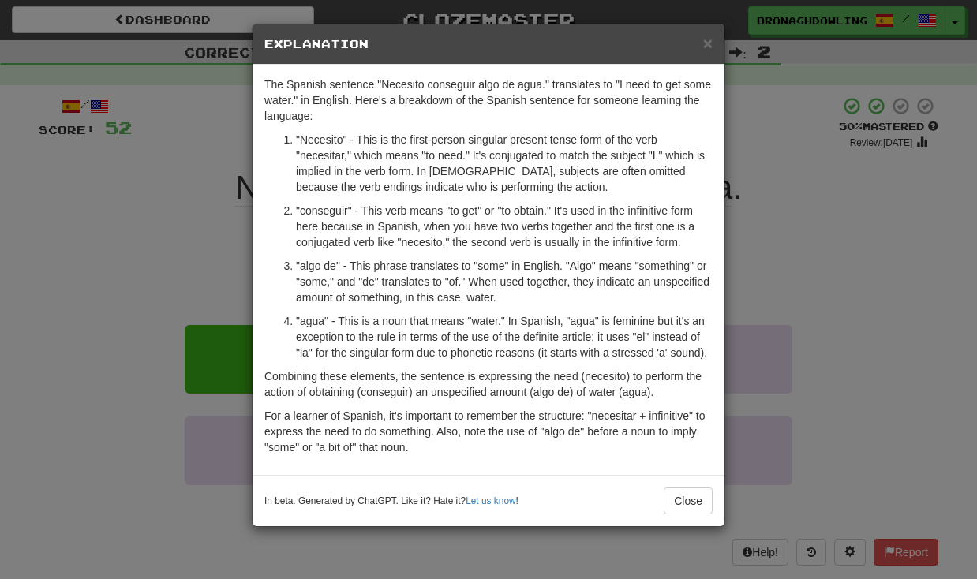
click at [716, 47] on div "× Explanation" at bounding box center [489, 44] width 472 height 40
click at [714, 46] on div "× Explanation" at bounding box center [489, 44] width 472 height 40
click at [709, 46] on span "×" at bounding box center [707, 43] width 9 height 18
